Goal: Task Accomplishment & Management: Manage account settings

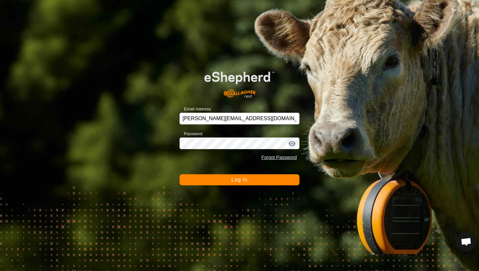
click at [236, 183] on span "Log In" at bounding box center [240, 180] width 16 height 6
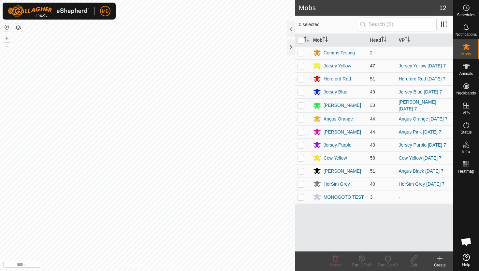
click at [335, 67] on div "Jersey Yellow" at bounding box center [338, 66] width 28 height 7
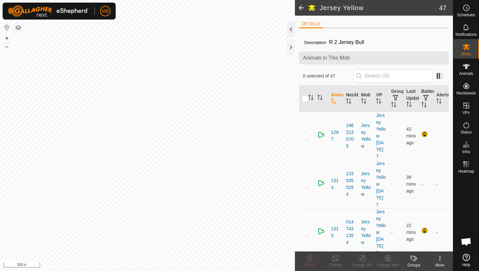
click at [290, 31] on div at bounding box center [291, 30] width 8 height 16
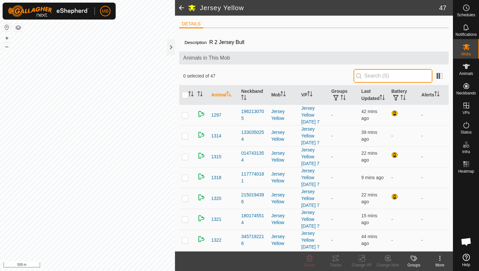
click at [412, 74] on input "text" at bounding box center [393, 76] width 79 height 14
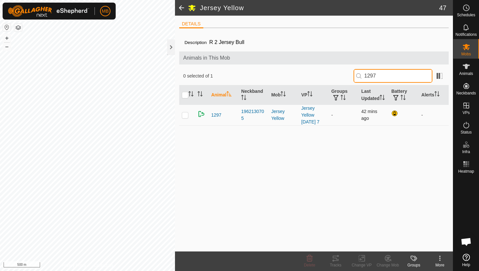
type input "1297"
click at [185, 117] on p-checkbox at bounding box center [185, 114] width 7 height 5
checkbox input "true"
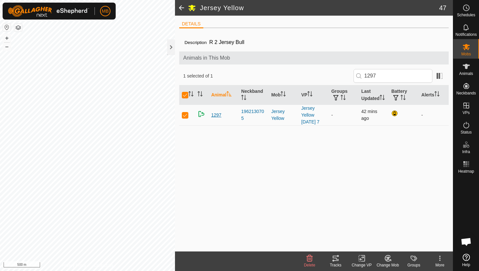
click at [218, 116] on span "1297" at bounding box center [216, 115] width 10 height 7
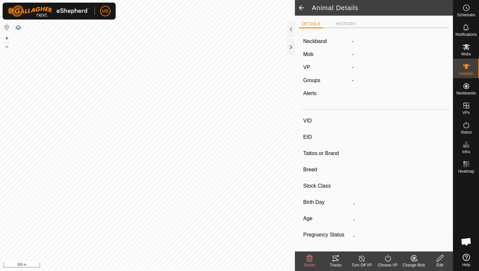
type input "1297"
type input "-"
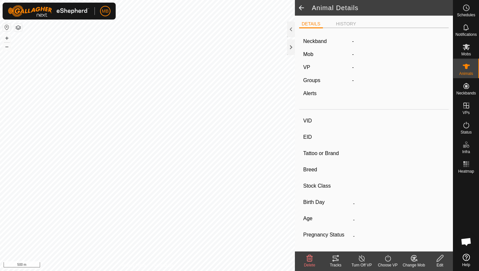
type input "446 kg"
type input "-"
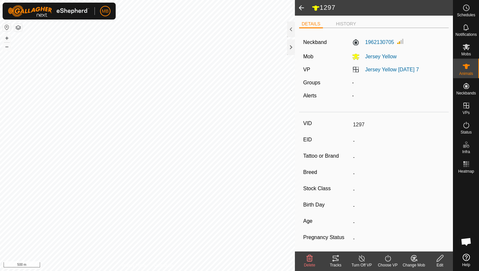
click at [441, 262] on icon at bounding box center [440, 259] width 8 height 8
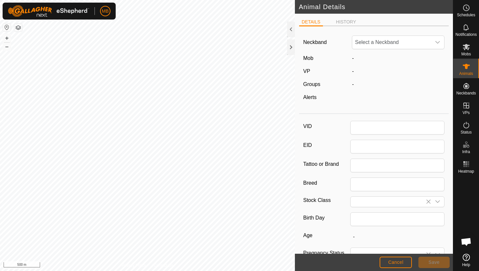
type input "1297"
type input "446"
type input "11 Feb, 2025"
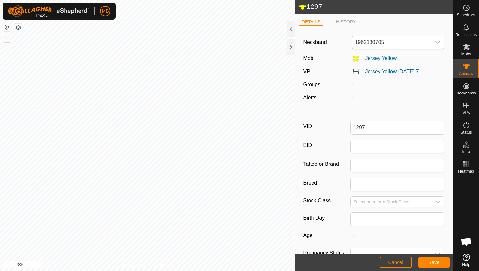
click at [390, 43] on span "1962130705" at bounding box center [391, 42] width 79 height 13
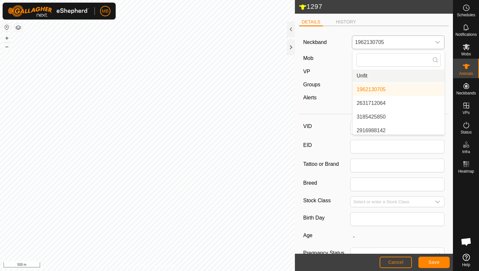
click at [383, 76] on li "Unfit" at bounding box center [399, 75] width 92 height 13
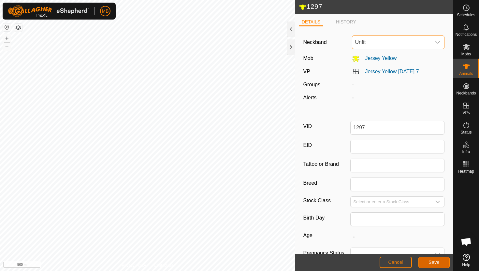
click at [432, 262] on span "Save" at bounding box center [434, 262] width 11 height 5
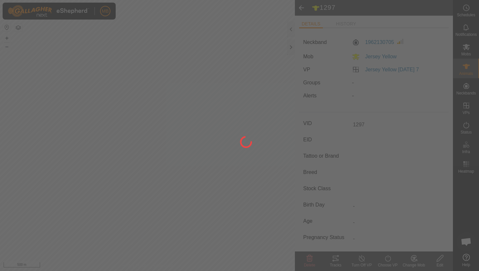
type input "-"
type input "446 kg"
type input "-"
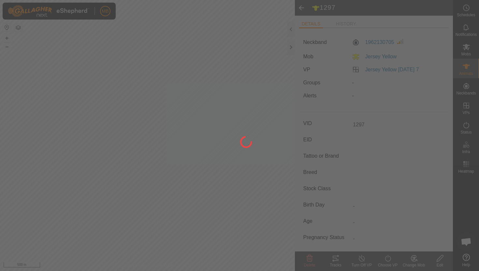
type input "-"
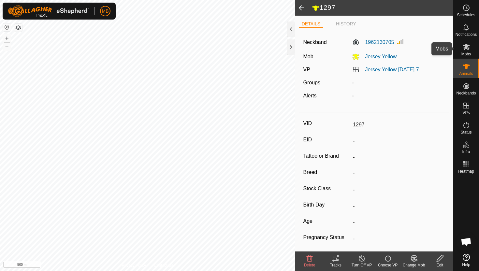
click at [464, 51] on icon at bounding box center [467, 47] width 8 height 8
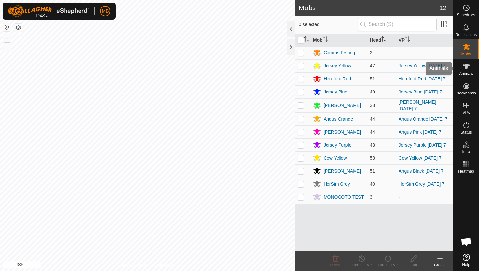
click at [464, 70] on icon at bounding box center [467, 67] width 8 height 8
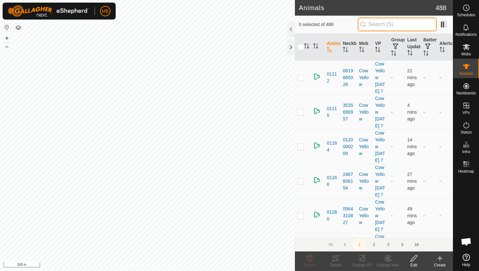
click at [409, 30] on input "text" at bounding box center [397, 25] width 79 height 14
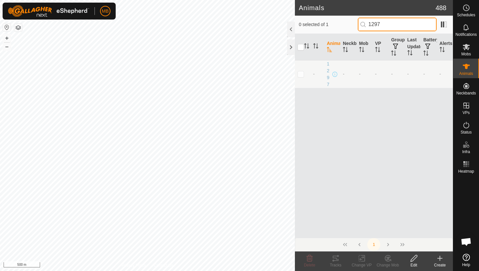
type input "1297"
click at [304, 76] on p-checkbox at bounding box center [301, 73] width 7 height 5
checkbox input "true"
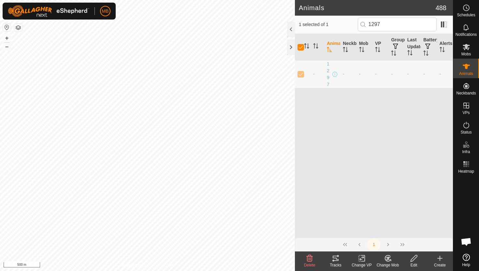
click at [416, 261] on icon at bounding box center [414, 259] width 8 height 8
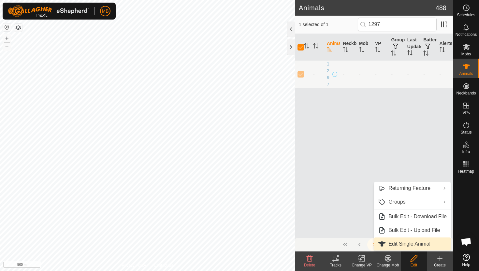
click at [405, 247] on link "Edit Single Animal" at bounding box center [412, 244] width 77 height 13
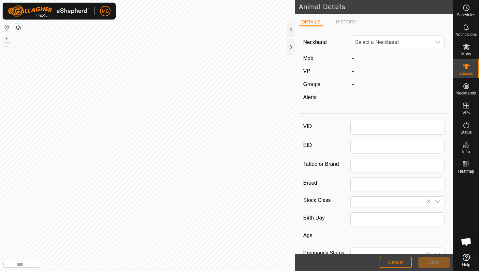
type input "1297"
type input "446"
type input "11 Feb, 2025"
click at [382, 45] on span "Unfit" at bounding box center [391, 42] width 79 height 13
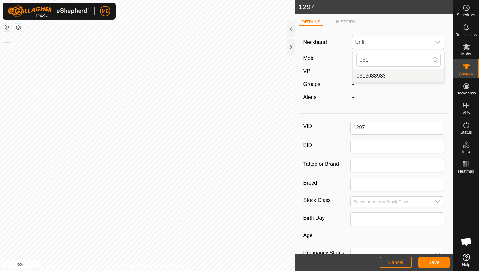
type input "031"
click at [380, 76] on li "0313088983" at bounding box center [399, 75] width 92 height 13
click at [435, 264] on span "Save" at bounding box center [434, 262] width 11 height 5
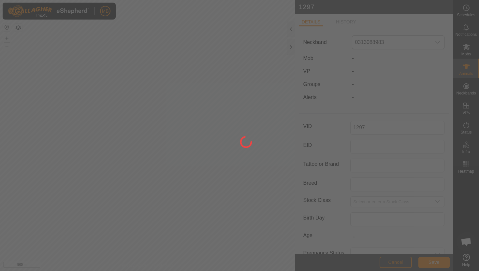
type input "-"
type input "446 kg"
type input "-"
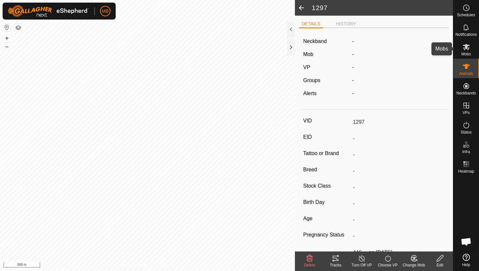
click at [461, 47] on es-mob-svg-icon at bounding box center [467, 47] width 12 height 10
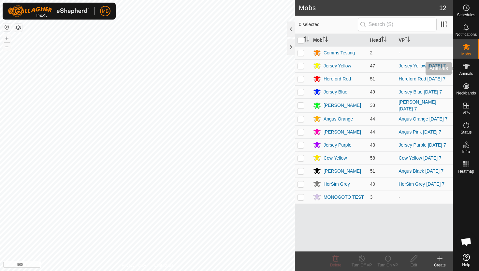
click at [471, 66] on es-animals-svg-icon at bounding box center [467, 66] width 12 height 10
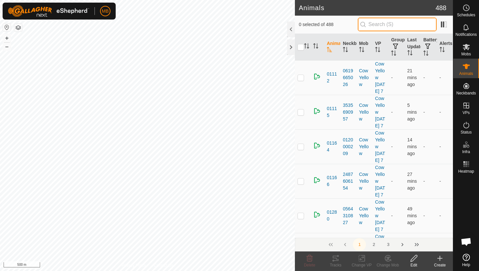
click at [385, 29] on input "text" at bounding box center [397, 25] width 79 height 14
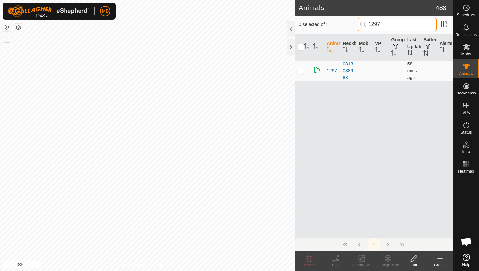
type input "1297"
click at [299, 70] on p-checkbox at bounding box center [301, 70] width 7 height 5
checkbox input "true"
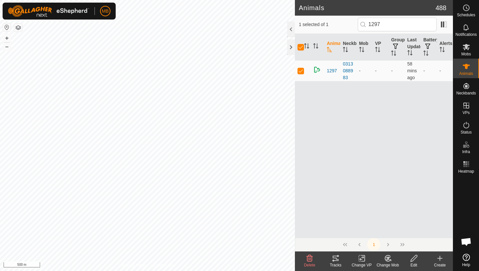
click at [389, 259] on icon at bounding box center [388, 259] width 8 height 8
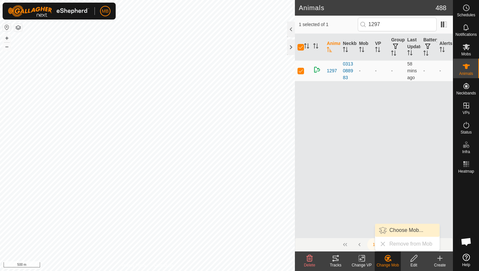
click at [401, 231] on link "Choose Mob..." at bounding box center [407, 230] width 65 height 13
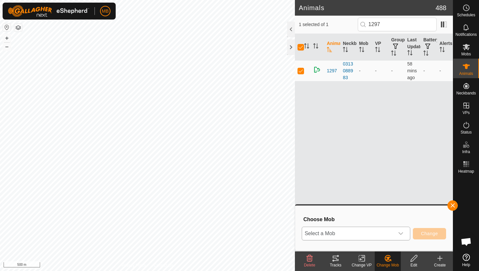
click at [351, 236] on span "Select a Mob" at bounding box center [348, 233] width 92 height 13
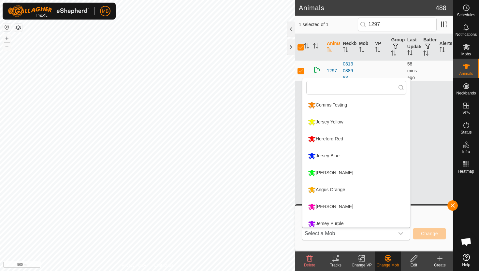
scroll to position [5, 0]
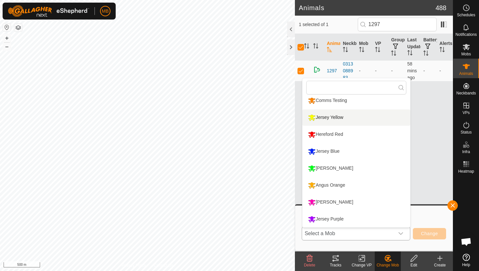
click at [335, 116] on li "Jersey Yellow" at bounding box center [357, 118] width 108 height 16
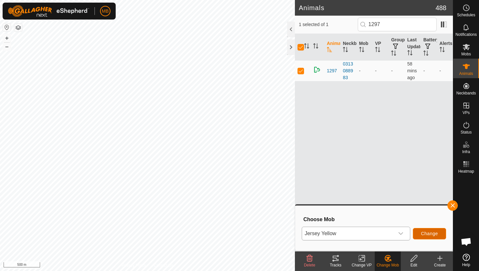
click at [437, 232] on span "Change" at bounding box center [429, 233] width 17 height 5
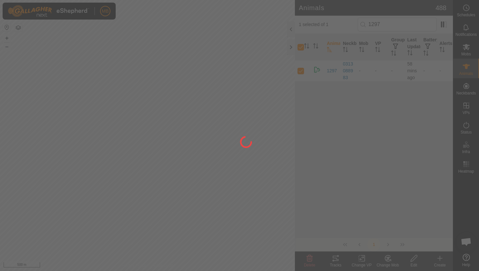
checkbox input "false"
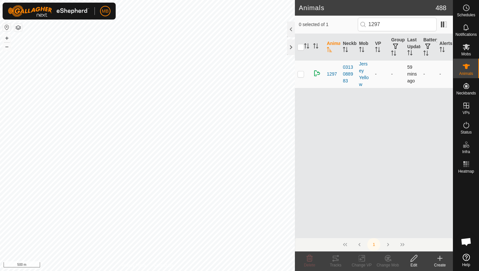
click at [302, 72] on p-checkbox at bounding box center [301, 73] width 7 height 5
checkbox input "true"
click at [386, 263] on div "Change Mob" at bounding box center [388, 265] width 26 height 6
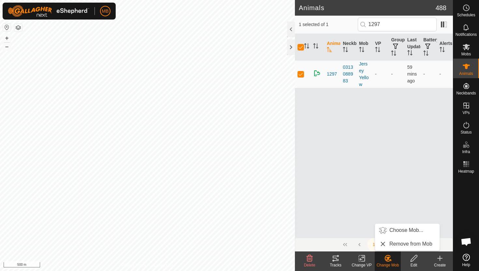
click at [331, 185] on div "Animal Neckband Mob VP Groups Last Updated Battery Alerts 1297 0313088983 Jerse…" at bounding box center [374, 136] width 158 height 204
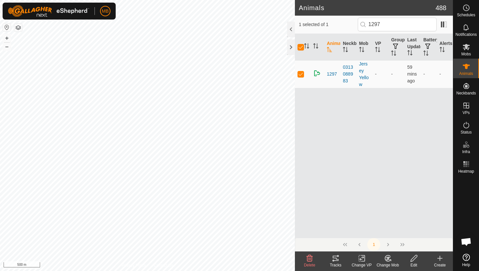
click at [361, 263] on div "Change VP" at bounding box center [362, 265] width 26 height 6
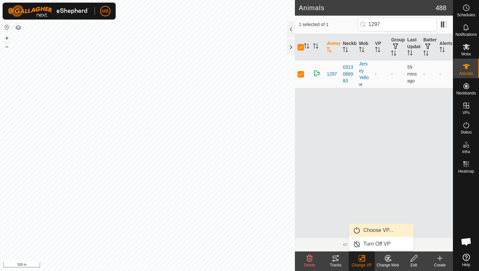
click at [367, 232] on link "Choose VP..." at bounding box center [381, 230] width 65 height 13
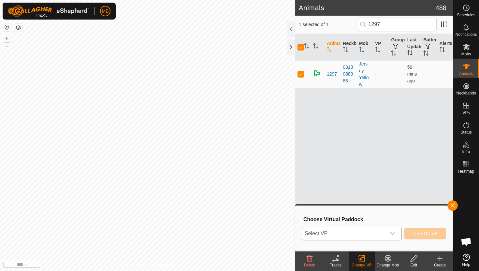
click at [360, 235] on span "Select VP" at bounding box center [344, 233] width 84 height 13
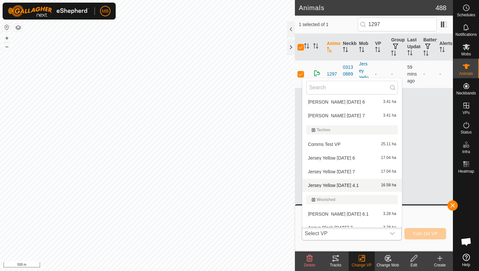
scroll to position [271, 0]
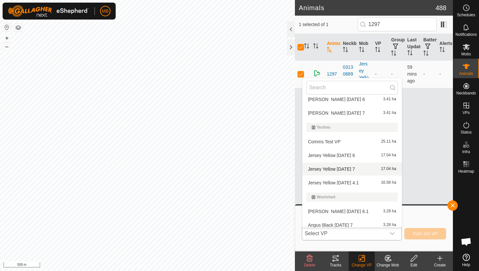
click at [328, 167] on li "Jersey Yellow Sunday 7 17.04 ha" at bounding box center [352, 169] width 99 height 13
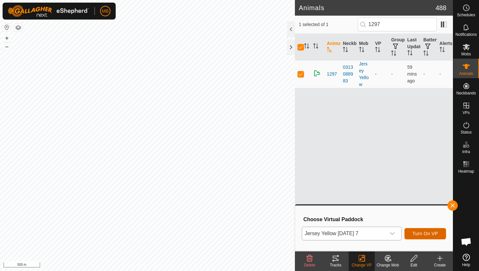
click at [421, 233] on span "Turn On VP" at bounding box center [425, 233] width 25 height 5
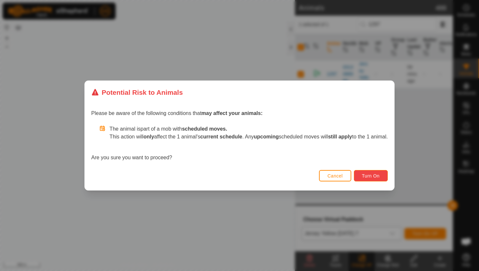
click at [377, 176] on span "Turn On" at bounding box center [371, 175] width 18 height 5
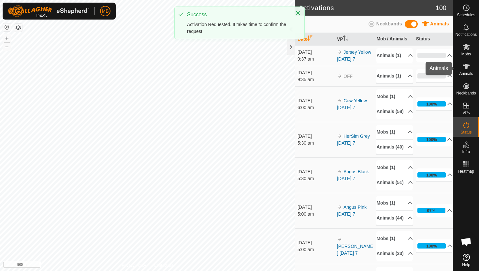
click at [467, 70] on icon at bounding box center [467, 67] width 8 height 8
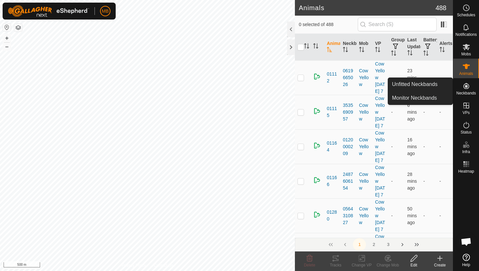
click at [469, 91] on span "Neckbands" at bounding box center [467, 93] width 20 height 4
click at [466, 85] on icon at bounding box center [467, 86] width 6 height 6
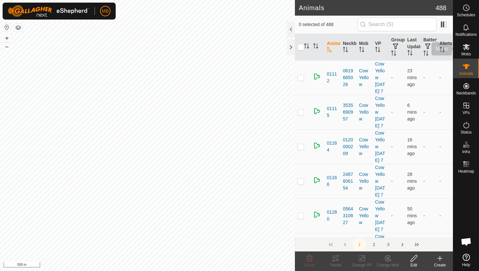
click at [467, 51] on es-mob-svg-icon at bounding box center [467, 47] width 12 height 10
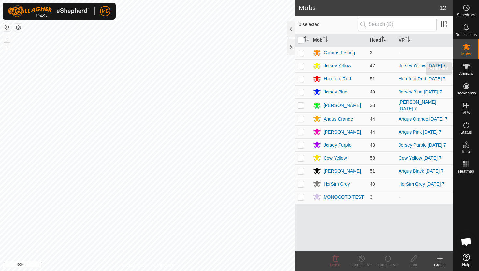
click at [467, 66] on icon at bounding box center [466, 66] width 7 height 5
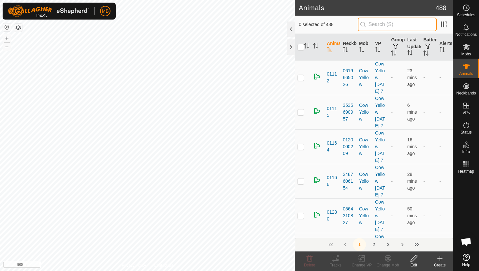
click at [391, 27] on input "text" at bounding box center [397, 25] width 79 height 14
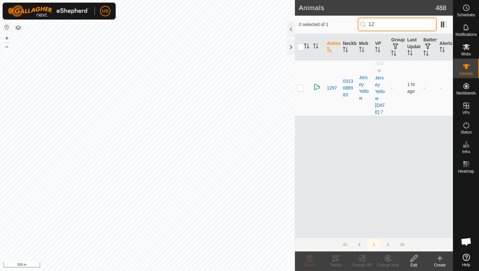
type input "1"
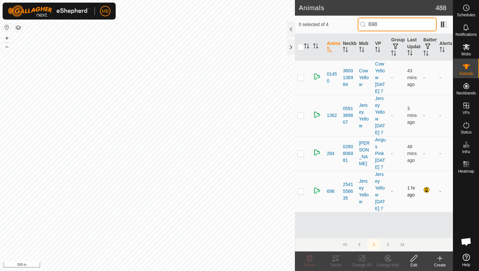
type input "698"
click at [302, 194] on p-checkbox at bounding box center [301, 191] width 7 height 5
checkbox input "true"
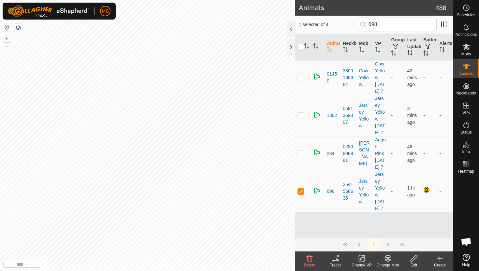
click at [413, 261] on icon at bounding box center [414, 259] width 8 height 8
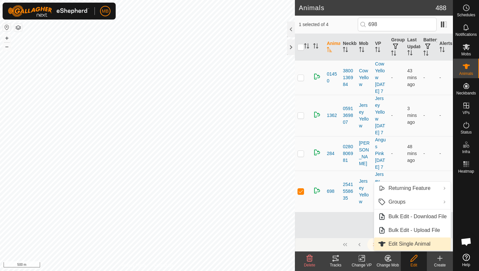
click at [403, 244] on link "Edit Single Animal" at bounding box center [412, 244] width 77 height 13
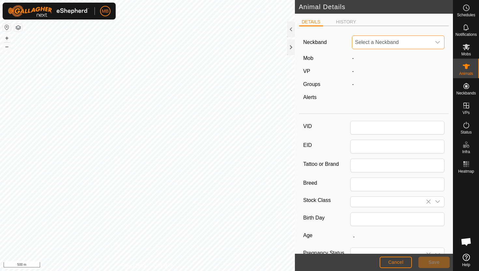
click at [408, 43] on span "Select a Neckband" at bounding box center [391, 42] width 79 height 13
type input "698"
type input "387"
type input "11 Feb, 2025"
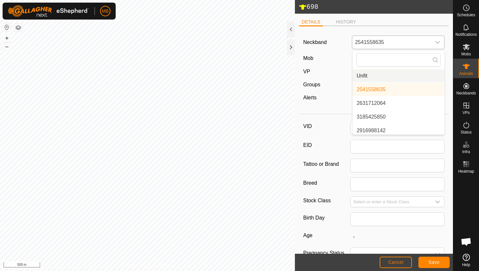
click at [391, 73] on li "Unfit" at bounding box center [399, 75] width 92 height 13
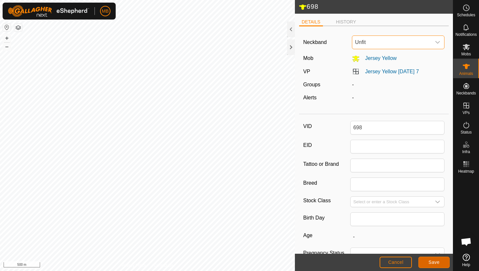
click at [431, 263] on span "Save" at bounding box center [434, 262] width 11 height 5
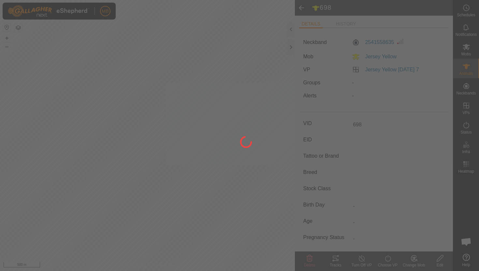
type input "-"
type input "387 kg"
type input "-"
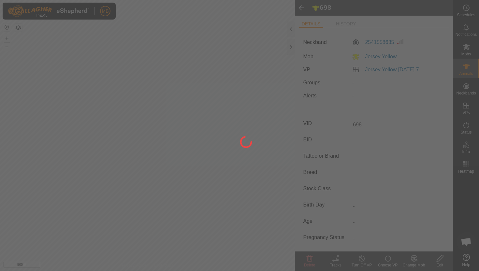
type input "-"
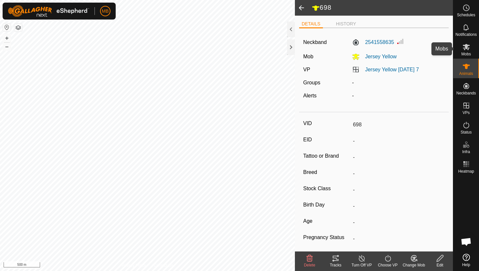
click at [467, 50] on icon at bounding box center [467, 47] width 8 height 8
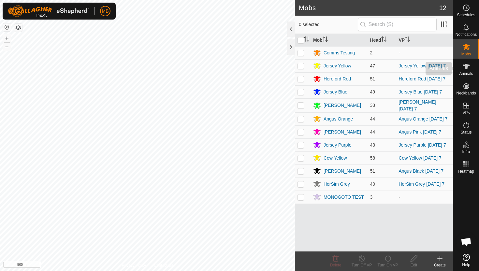
click at [466, 70] on es-animals-svg-icon at bounding box center [467, 66] width 12 height 10
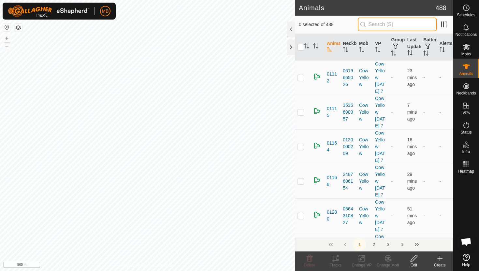
click at [411, 24] on input "text" at bounding box center [397, 25] width 79 height 14
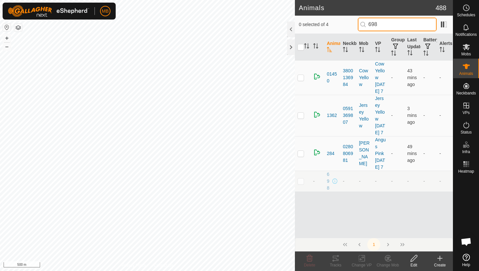
type input "698"
click at [301, 180] on p-checkbox at bounding box center [301, 181] width 7 height 5
checkbox input "true"
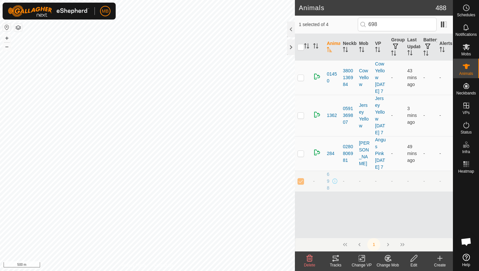
click at [414, 262] on div "Edit" at bounding box center [414, 265] width 26 height 6
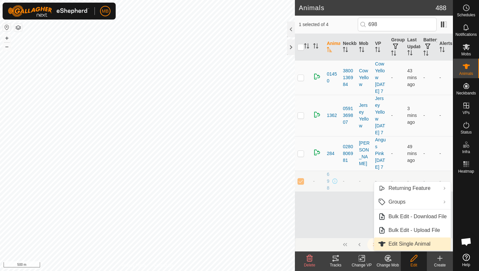
click at [408, 243] on link "Edit Single Animal" at bounding box center [412, 244] width 77 height 13
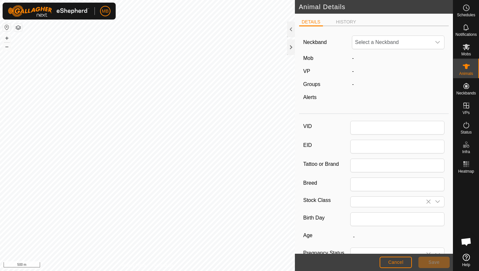
type input "698"
type input "387"
type input "11 Feb, 2025"
click at [380, 42] on span "Unfit" at bounding box center [391, 42] width 79 height 13
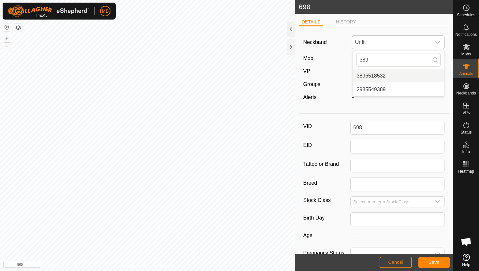
type input "389"
click at [383, 76] on li "3896518532" at bounding box center [399, 75] width 92 height 13
click at [437, 264] on span "Save" at bounding box center [434, 262] width 11 height 5
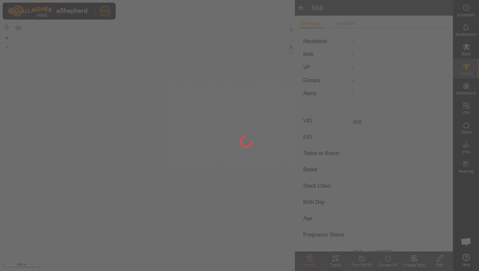
type input "-"
type input "387 kg"
type input "-"
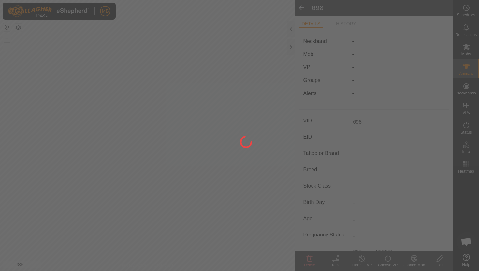
type input "-"
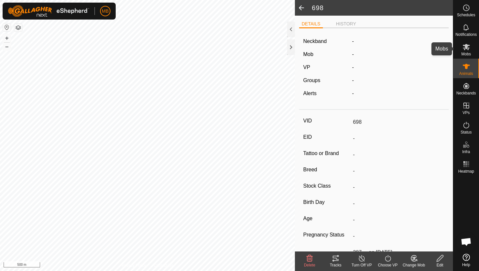
click at [471, 45] on es-mob-svg-icon at bounding box center [467, 47] width 12 height 10
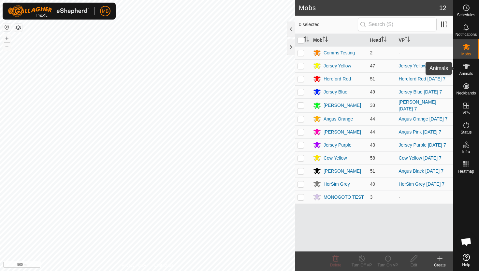
click at [469, 67] on icon at bounding box center [467, 67] width 8 height 8
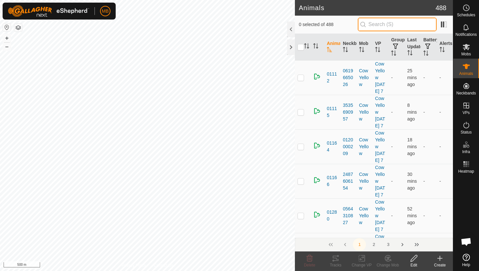
click at [409, 25] on input "text" at bounding box center [397, 25] width 79 height 14
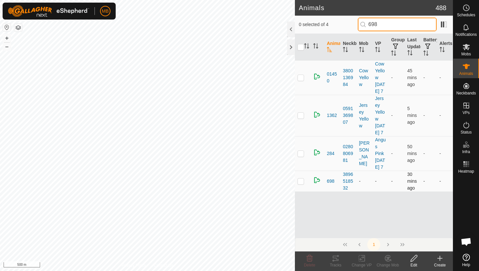
type input "698"
click at [301, 181] on p-checkbox at bounding box center [301, 181] width 7 height 5
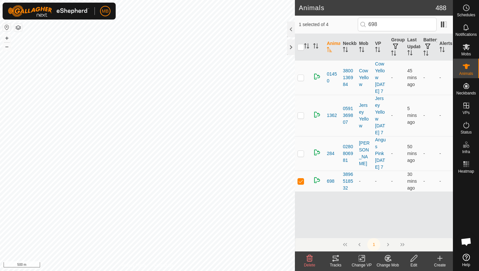
click at [413, 261] on icon at bounding box center [414, 259] width 8 height 8
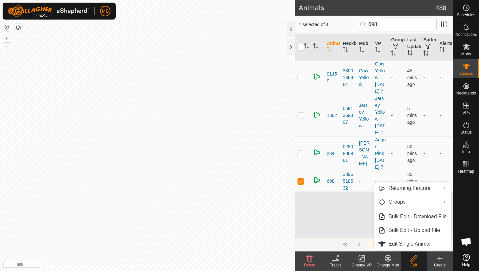
click at [339, 215] on div "Animal Neckband Mob VP Groups Last Updated Battery Alerts 01450 3800136984 Cow …" at bounding box center [374, 136] width 158 height 204
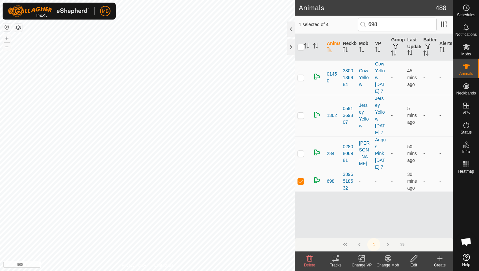
click at [386, 262] on icon at bounding box center [388, 259] width 8 height 8
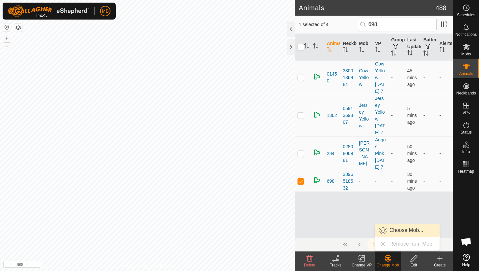
click at [395, 230] on link "Choose Mob..." at bounding box center [407, 230] width 65 height 13
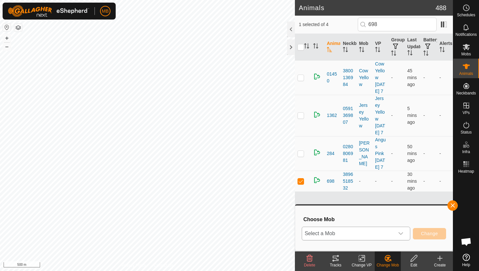
click at [357, 236] on span "Select a Mob" at bounding box center [348, 233] width 92 height 13
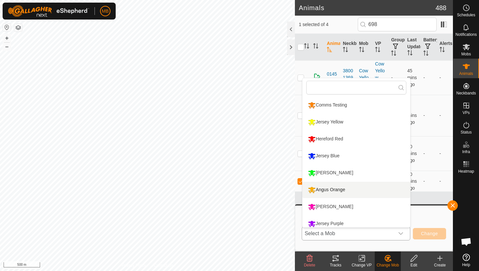
scroll to position [5, 0]
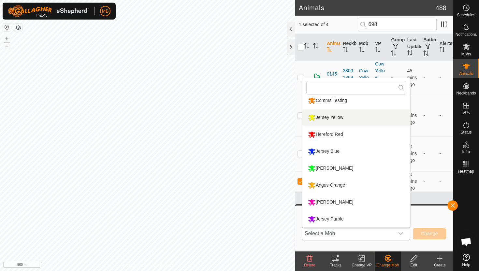
click at [327, 116] on li "Jersey Yellow" at bounding box center [357, 118] width 108 height 16
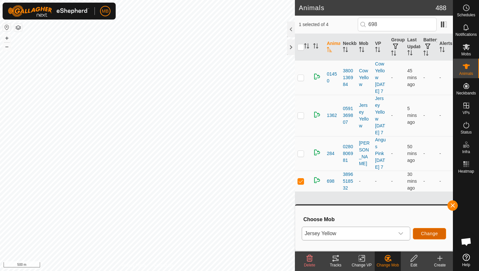
click at [427, 235] on span "Change" at bounding box center [429, 233] width 17 height 5
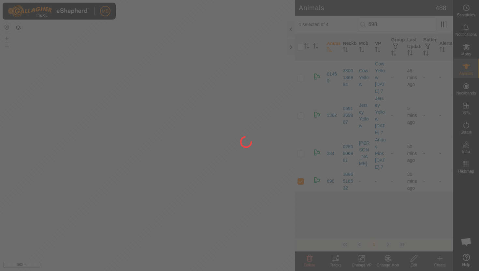
checkbox input "false"
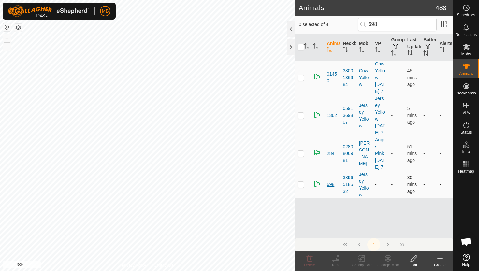
click at [329, 186] on span "698" at bounding box center [330, 184] width 7 height 7
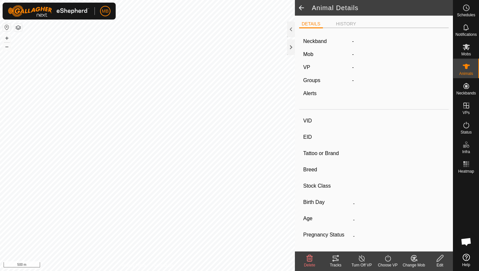
type input "698"
type input "-"
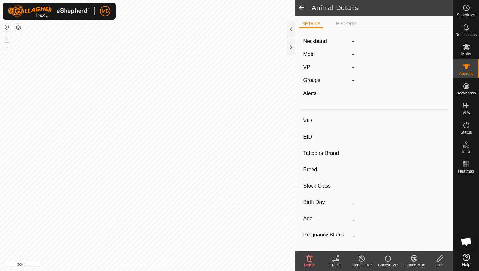
type input "387 kg"
type input "-"
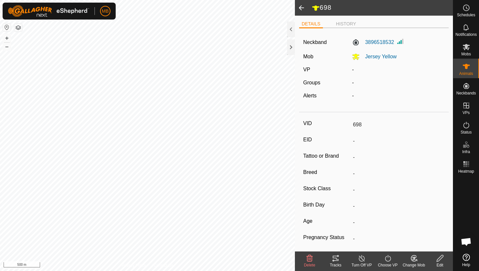
click at [388, 262] on icon at bounding box center [388, 258] width 6 height 7
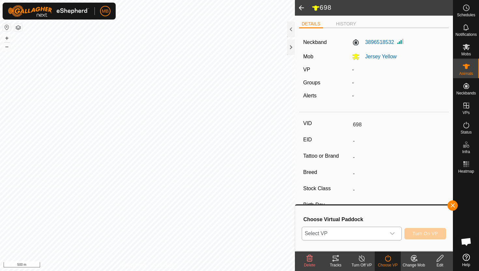
click at [376, 234] on span "Select VP" at bounding box center [344, 233] width 84 height 13
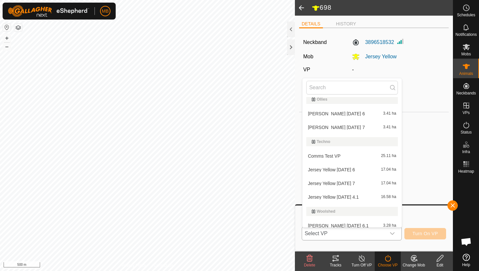
scroll to position [266, 0]
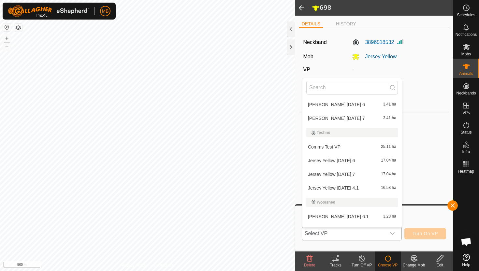
click at [343, 173] on li "Jersey Yellow Sunday 7 17.04 ha" at bounding box center [352, 174] width 99 height 13
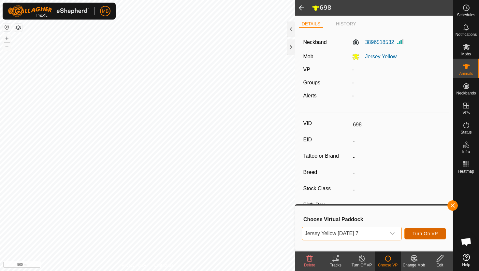
click at [425, 234] on span "Turn On VP" at bounding box center [425, 233] width 25 height 5
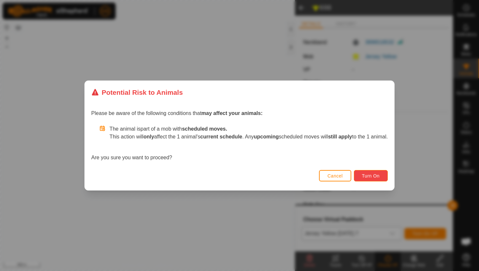
click at [378, 177] on span "Turn On" at bounding box center [371, 175] width 18 height 5
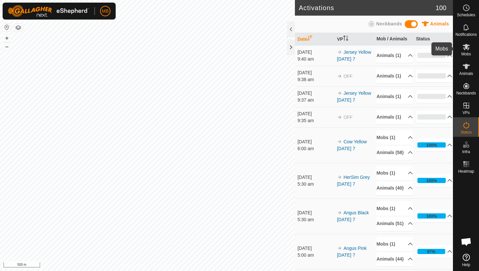
click at [468, 52] on span "Mobs" at bounding box center [466, 54] width 9 height 4
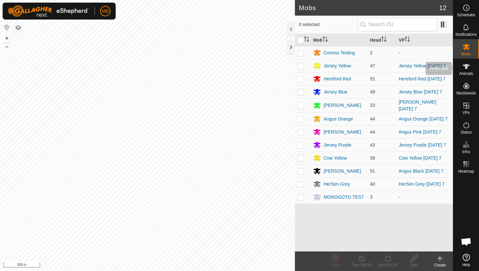
click at [465, 71] on es-animals-svg-icon at bounding box center [467, 66] width 12 height 10
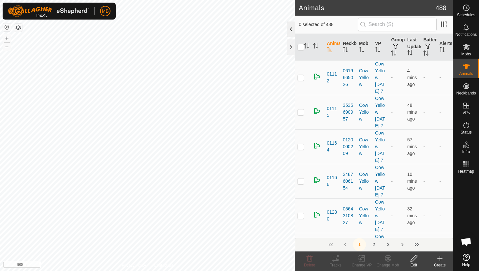
click at [292, 28] on div at bounding box center [291, 30] width 8 height 16
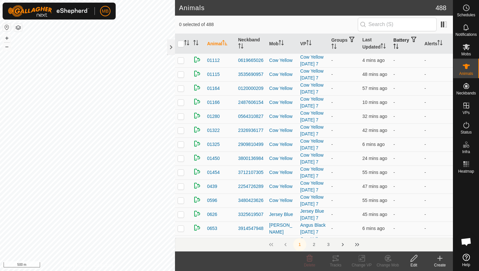
click at [399, 47] on icon "Activate to sort" at bounding box center [396, 46] width 5 height 5
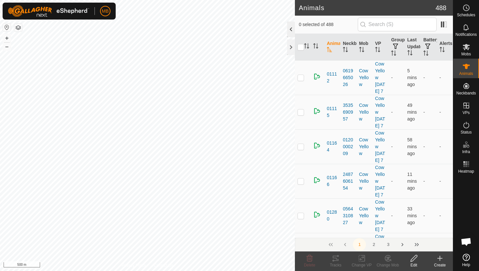
click at [292, 29] on div at bounding box center [291, 30] width 8 height 16
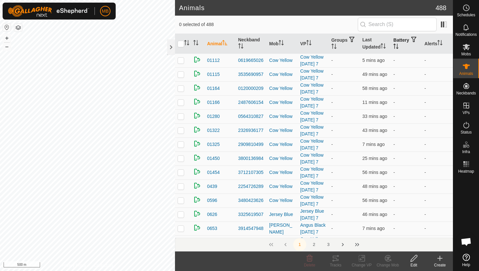
click at [399, 45] on icon "Activate to sort" at bounding box center [396, 46] width 5 height 5
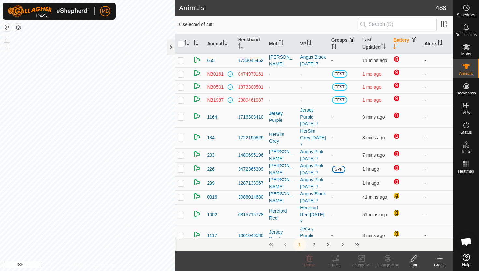
click at [442, 43] on icon "Activate to sort" at bounding box center [440, 42] width 5 height 5
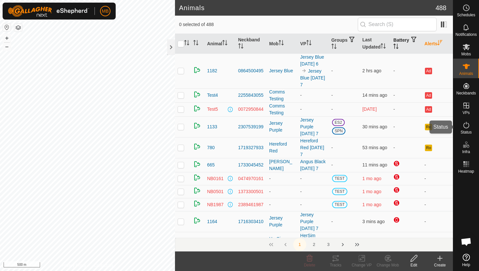
click at [465, 124] on icon at bounding box center [467, 125] width 6 height 7
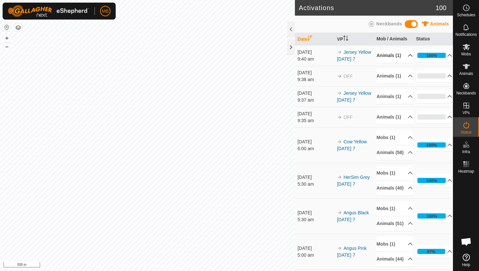
click at [405, 57] on p-accordion-header "Animals (1)" at bounding box center [395, 55] width 37 height 15
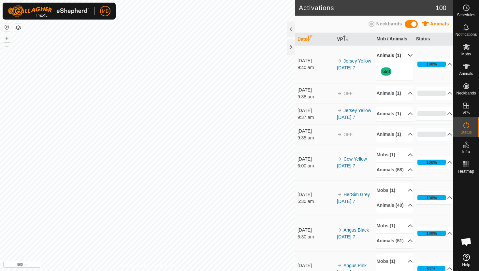
click at [405, 57] on p-accordion-header "Animals (1)" at bounding box center [395, 55] width 37 height 15
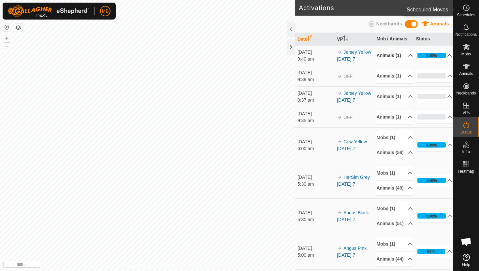
click at [465, 10] on circle at bounding box center [467, 8] width 6 height 6
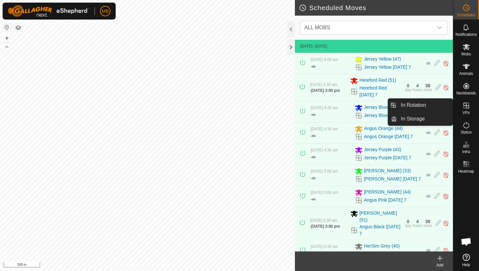
click at [469, 107] on icon at bounding box center [467, 106] width 6 height 6
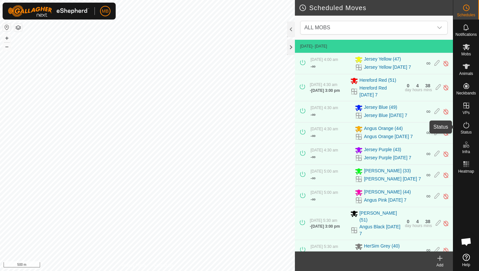
click at [465, 127] on icon at bounding box center [467, 125] width 8 height 8
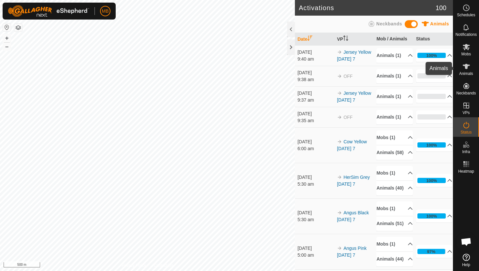
click at [465, 67] on icon at bounding box center [467, 67] width 8 height 8
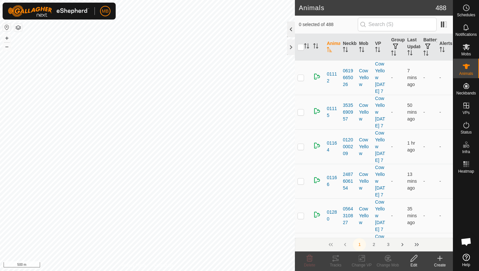
click at [292, 27] on div at bounding box center [291, 30] width 8 height 16
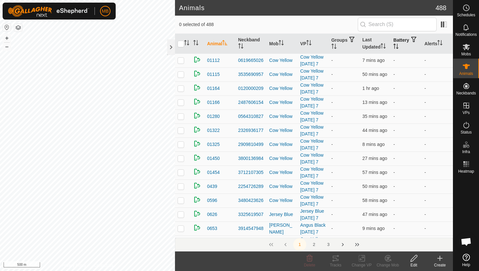
click at [406, 43] on th "Battery" at bounding box center [406, 44] width 31 height 20
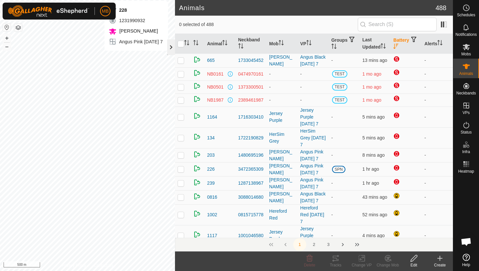
click at [171, 49] on div at bounding box center [171, 47] width 8 height 16
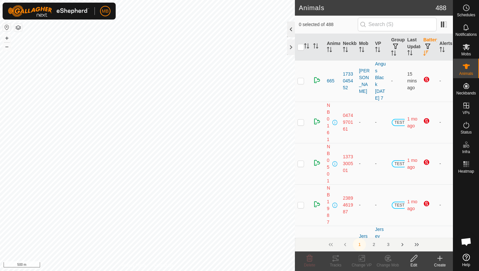
click at [292, 29] on div at bounding box center [291, 30] width 8 height 16
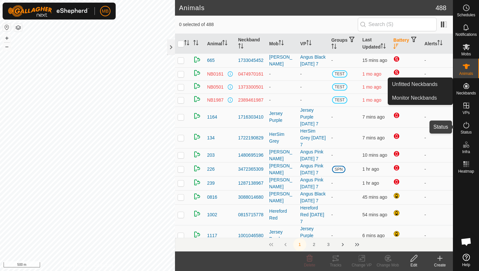
click at [467, 128] on icon at bounding box center [467, 125] width 6 height 7
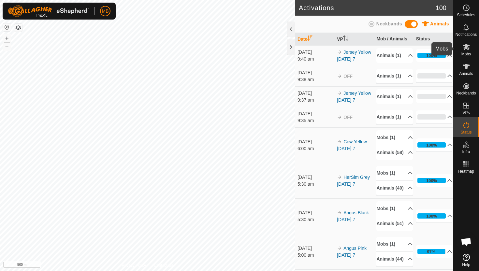
click at [466, 49] on icon at bounding box center [466, 47] width 7 height 6
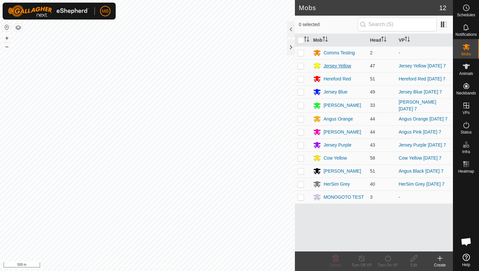
click at [341, 66] on div "Jersey Yellow" at bounding box center [338, 66] width 28 height 7
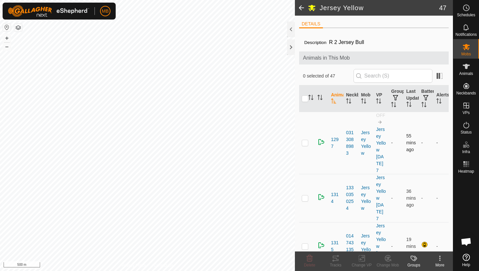
click at [307, 141] on p-checkbox at bounding box center [305, 142] width 7 height 5
checkbox input "false"
click at [7, 38] on button "+" at bounding box center [7, 38] width 8 height 8
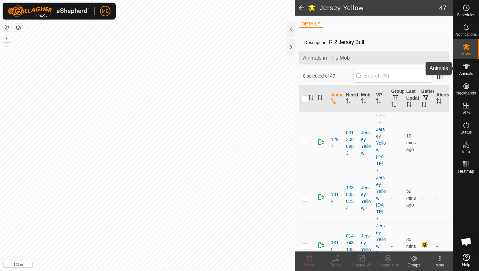
click at [467, 69] on icon at bounding box center [467, 67] width 8 height 8
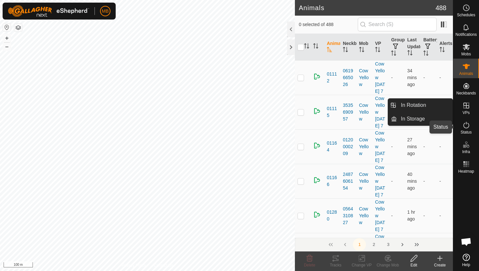
click at [466, 127] on icon at bounding box center [467, 125] width 8 height 8
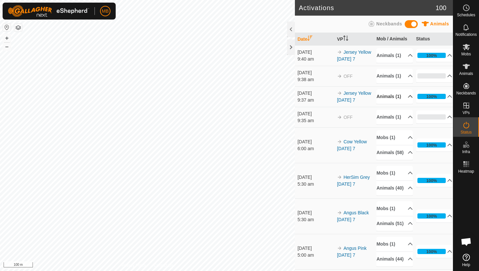
click at [407, 104] on p-accordion-header "Animals (1)" at bounding box center [395, 96] width 37 height 15
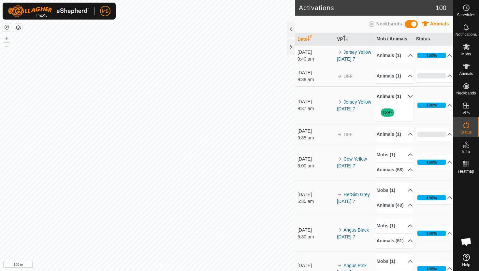
click at [403, 104] on p-accordion-header "Animals (1)" at bounding box center [395, 96] width 37 height 15
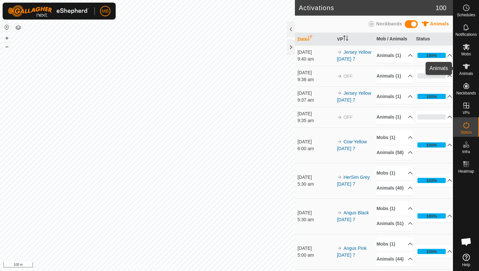
click at [468, 65] on icon at bounding box center [466, 66] width 7 height 5
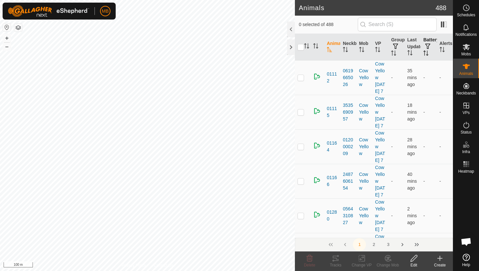
click at [426, 52] on icon "Activate to sort" at bounding box center [426, 53] width 5 height 5
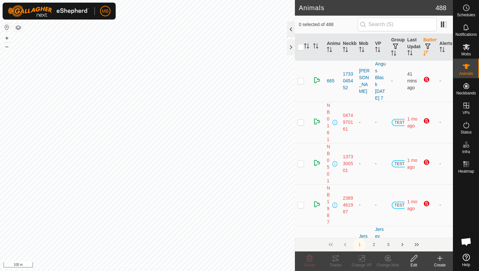
click at [291, 28] on div at bounding box center [291, 30] width 8 height 16
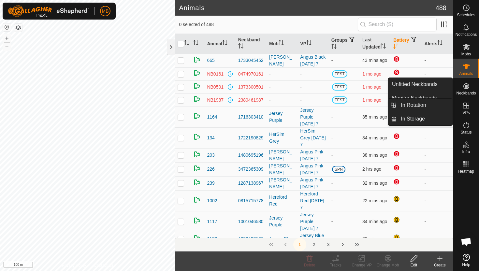
click at [468, 108] on icon at bounding box center [467, 106] width 8 height 8
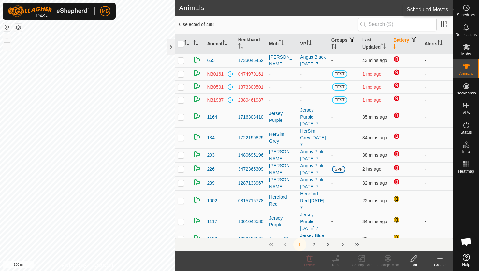
click at [469, 10] on icon at bounding box center [467, 8] width 8 height 8
